Goal: Navigation & Orientation: Find specific page/section

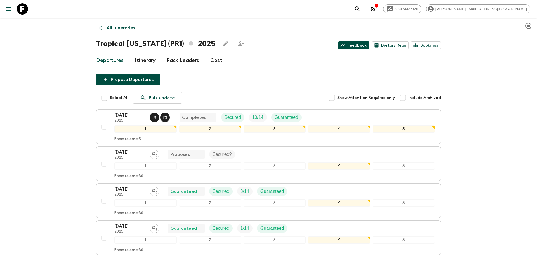
click at [357, 45] on link "Feedback" at bounding box center [353, 45] width 31 height 8
click at [126, 26] on p "All itineraries" at bounding box center [121, 28] width 29 height 7
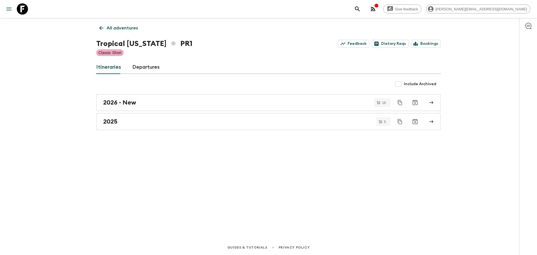
click at [7, 12] on icon "menu" at bounding box center [9, 9] width 7 height 7
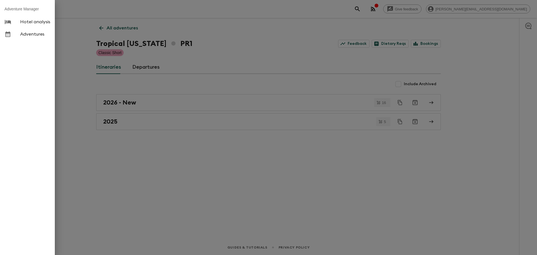
click at [44, 34] on span "Adventures" at bounding box center [35, 34] width 30 height 6
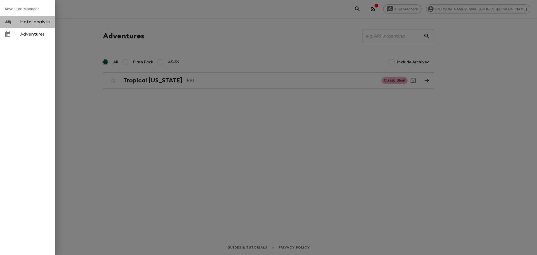
click at [25, 22] on span "Hotel analysis" at bounding box center [35, 22] width 30 height 6
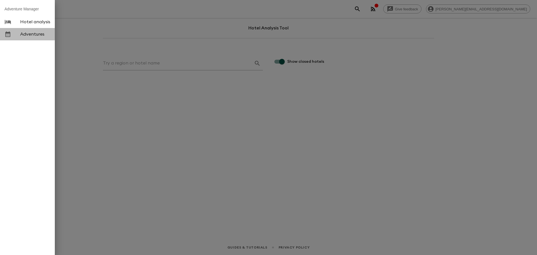
click at [26, 32] on span "Adventures" at bounding box center [35, 34] width 30 height 6
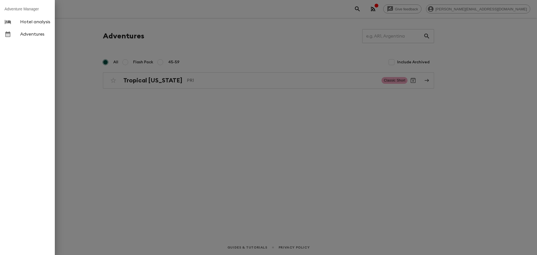
click at [173, 127] on div at bounding box center [268, 127] width 537 height 255
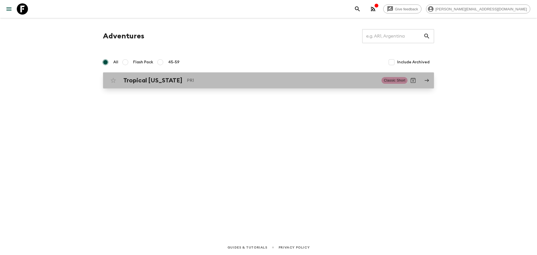
click at [169, 77] on h2 "Tropical [US_STATE]" at bounding box center [152, 80] width 59 height 7
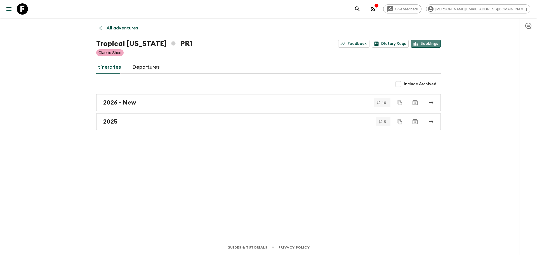
click at [435, 42] on link "Bookings" at bounding box center [426, 44] width 30 height 8
click at [352, 42] on link "Feedback" at bounding box center [353, 44] width 31 height 8
